Goal: Task Accomplishment & Management: Use online tool/utility

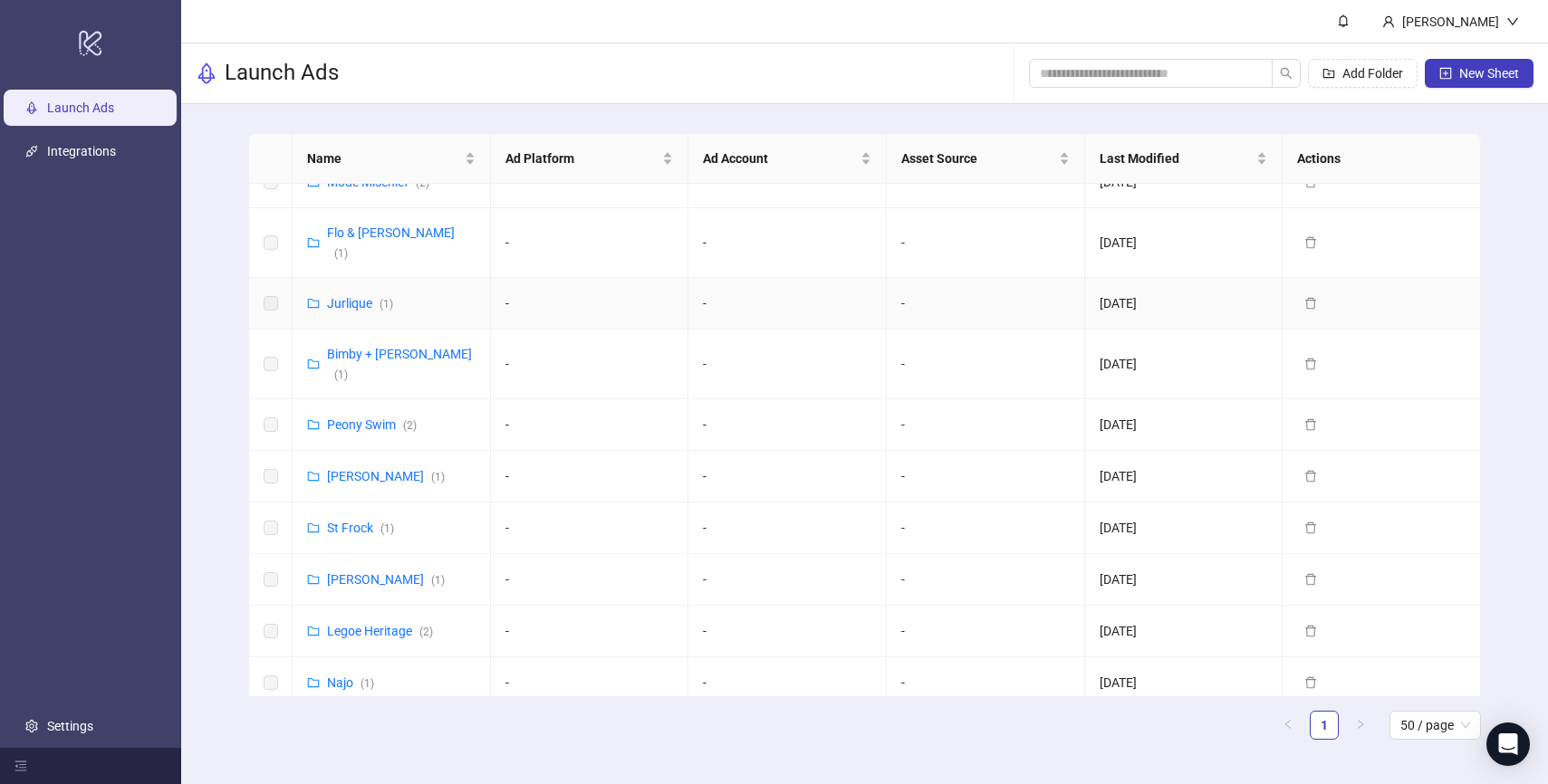
scroll to position [1070, 0]
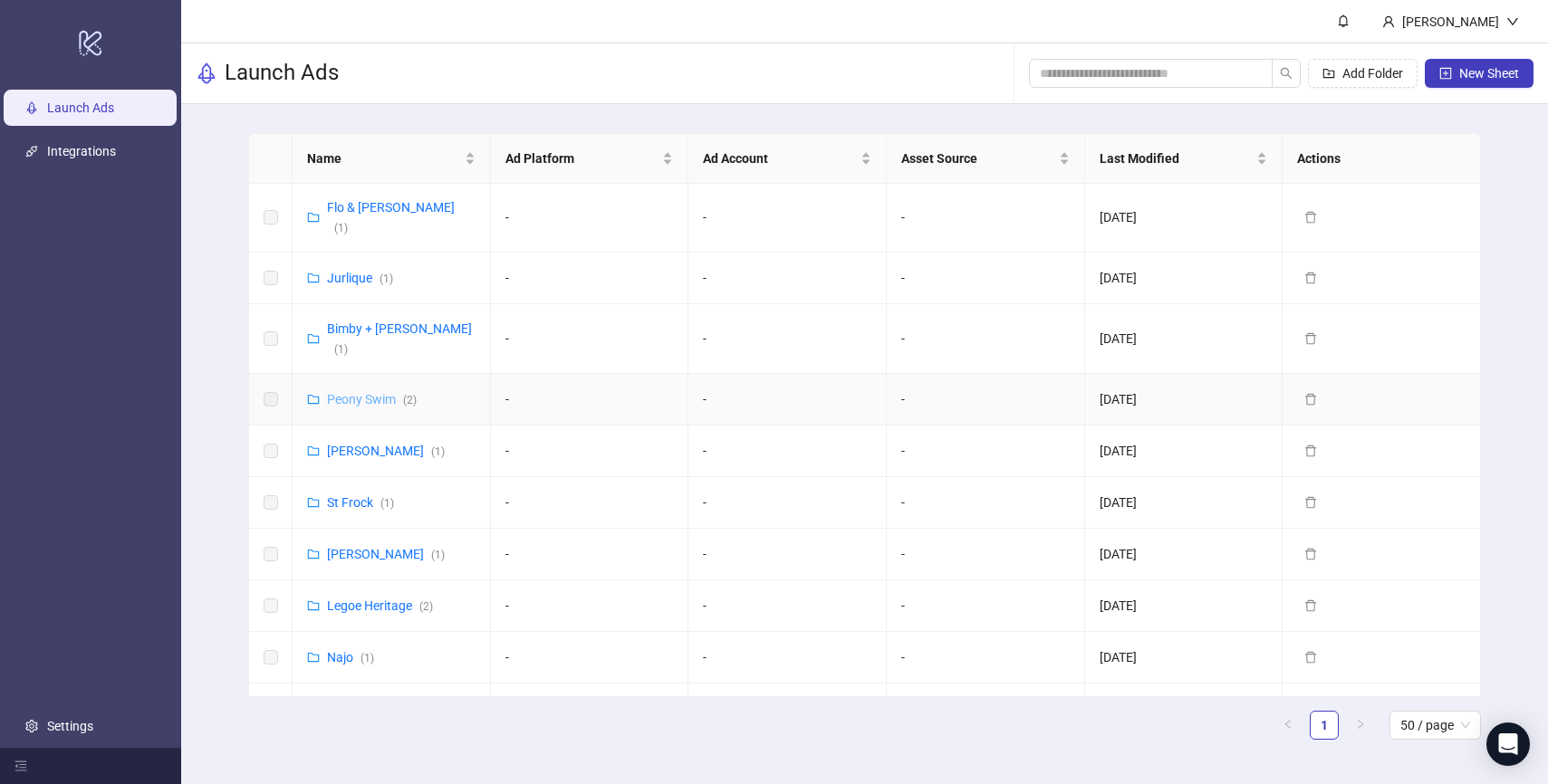
click at [360, 392] on link "Peony Swim ( 2 )" at bounding box center [372, 399] width 90 height 14
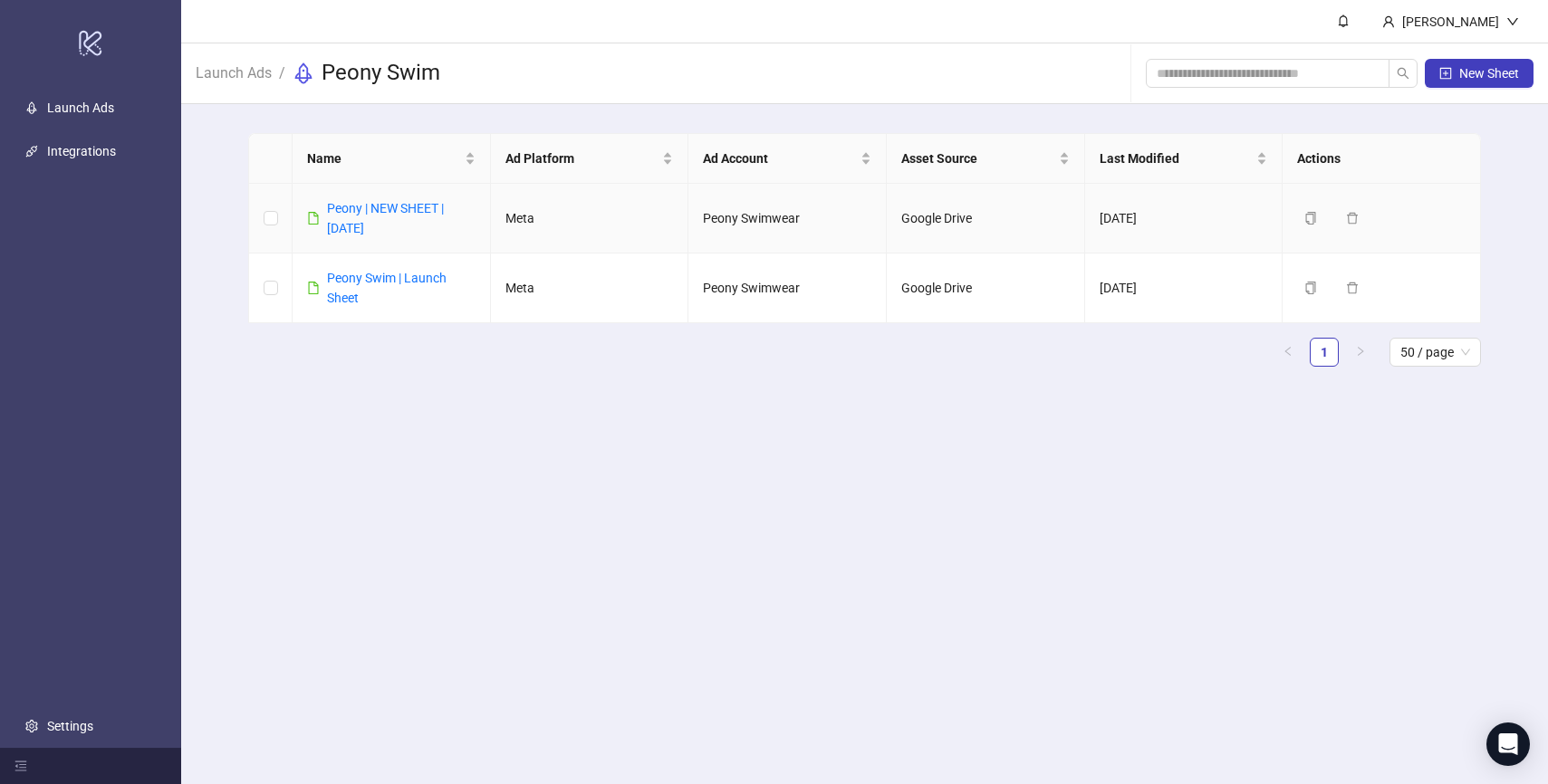
click at [395, 199] on div "Peony | NEW SHEET | [DATE]" at bounding box center [401, 218] width 148 height 40
click at [403, 206] on link "Peony | NEW SHEET | [DATE]" at bounding box center [385, 218] width 117 height 34
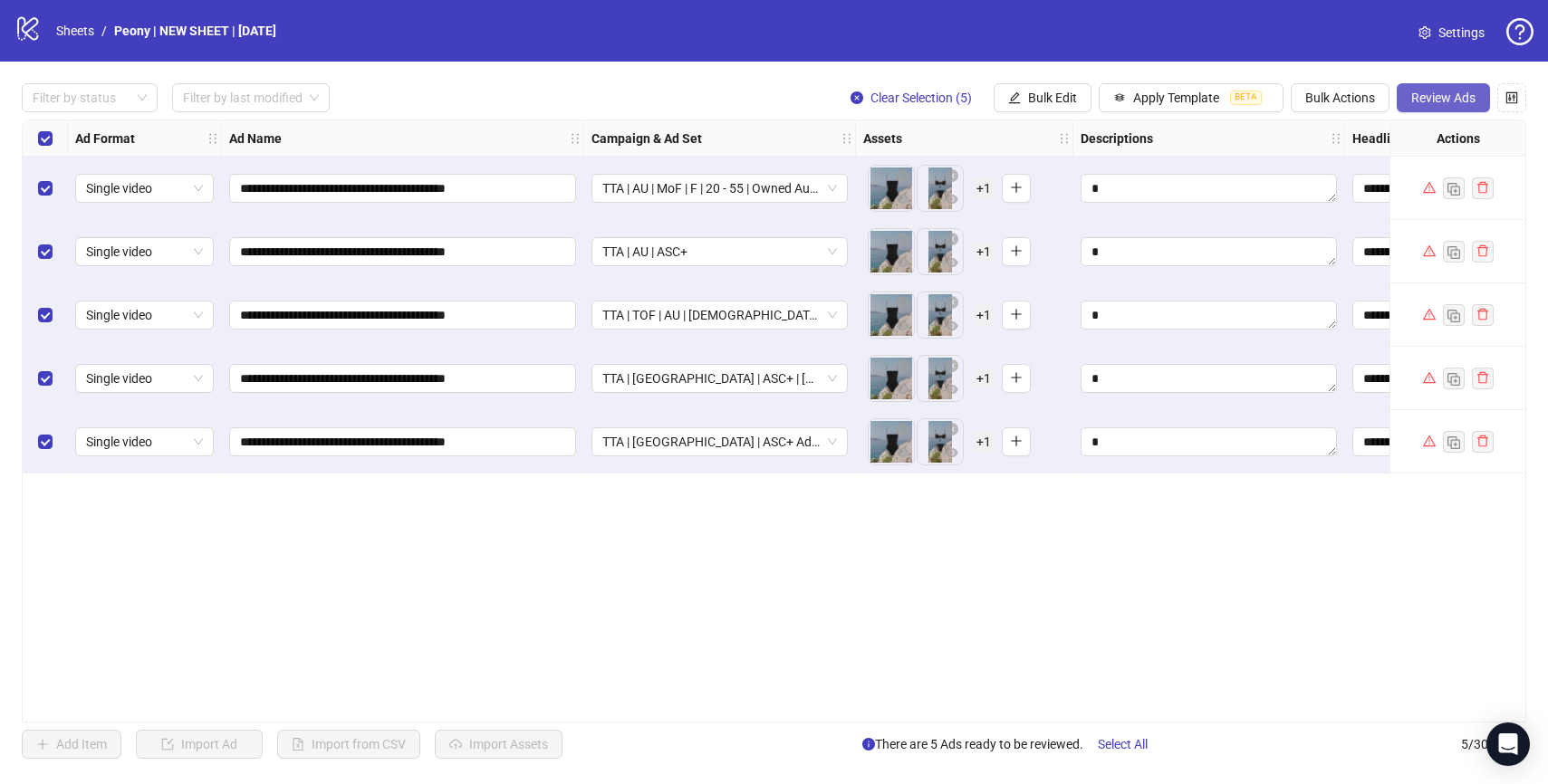
click at [1452, 91] on span "Review Ads" at bounding box center [1443, 98] width 64 height 14
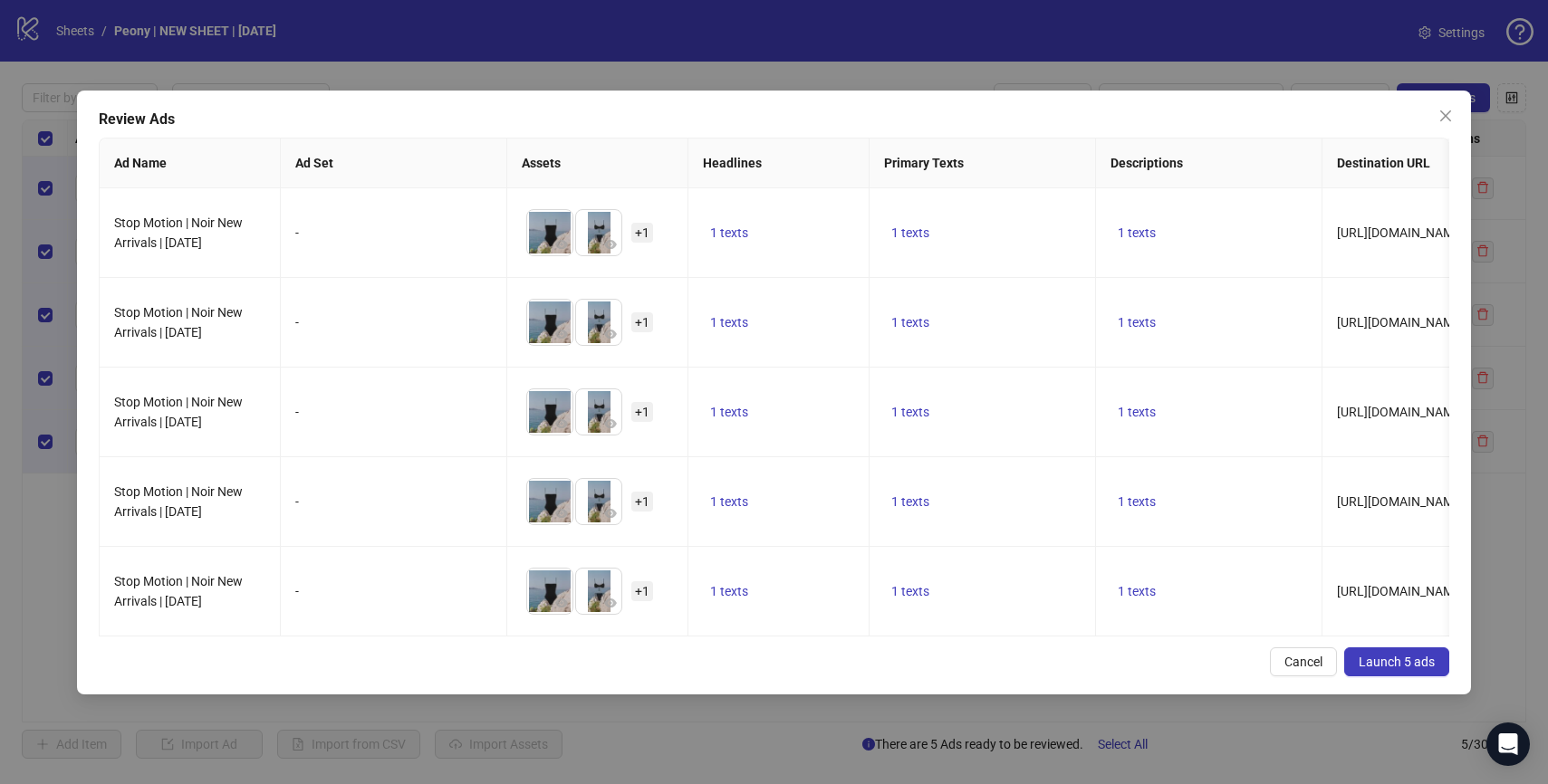
click at [1399, 664] on span "Launch 5 ads" at bounding box center [1397, 662] width 76 height 14
